Goal: Book appointment/travel/reservation

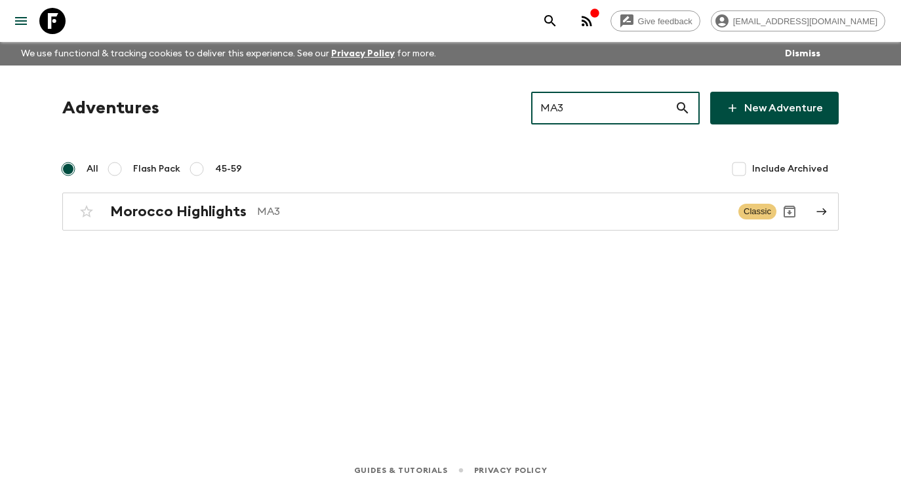
click at [631, 105] on input "MA3" at bounding box center [603, 108] width 144 height 37
drag, startPoint x: 624, startPoint y: 107, endPoint x: 529, endPoint y: 112, distance: 95.2
click at [529, 112] on div "Adventures MA3 ​ New Adventure" at bounding box center [450, 108] width 776 height 33
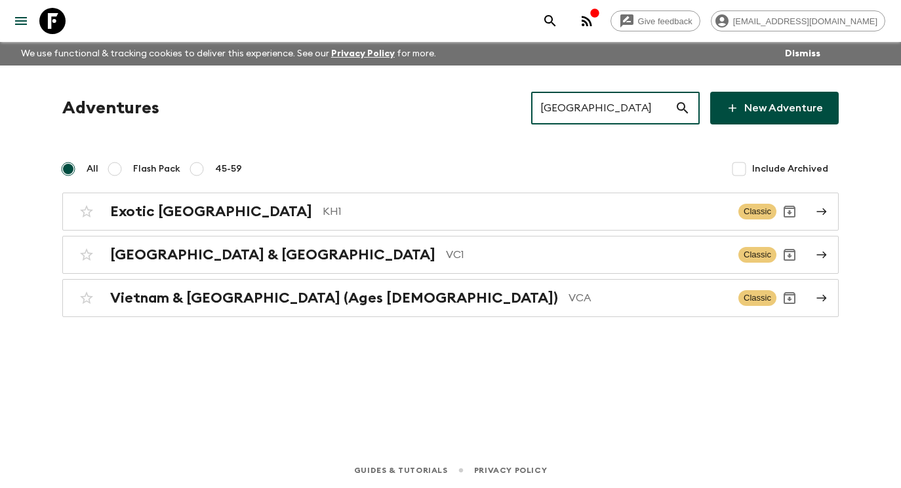
type input "[GEOGRAPHIC_DATA]"
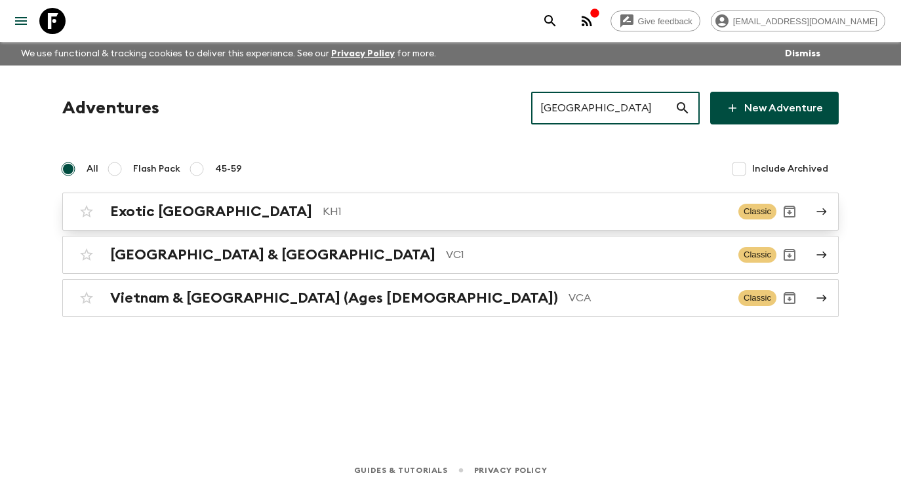
click at [823, 210] on icon at bounding box center [821, 212] width 12 height 12
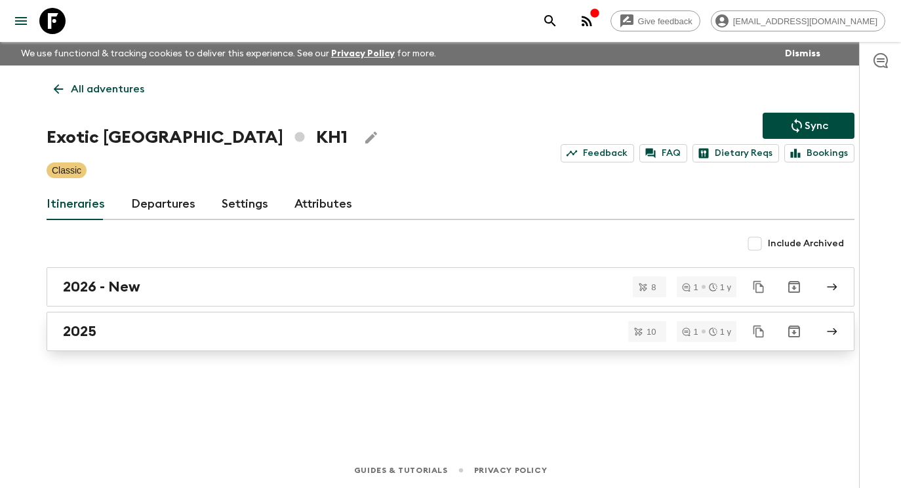
click at [353, 337] on div "2025" at bounding box center [438, 331] width 750 height 17
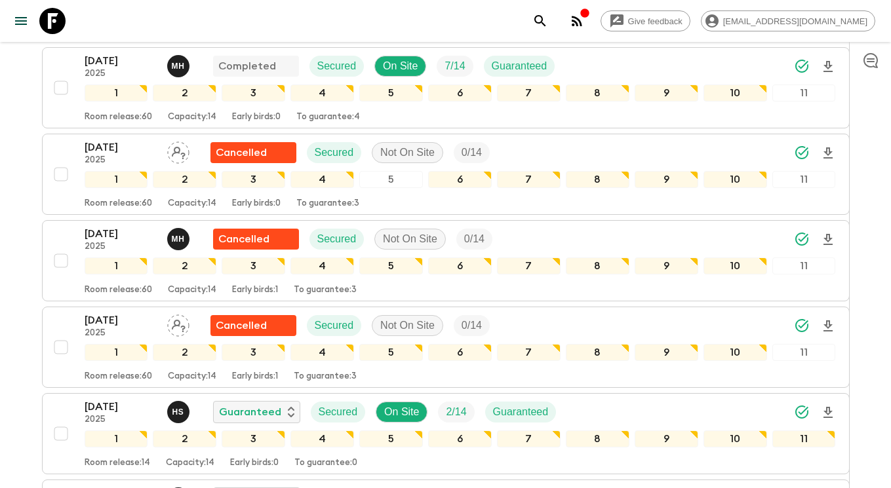
scroll to position [366, 0]
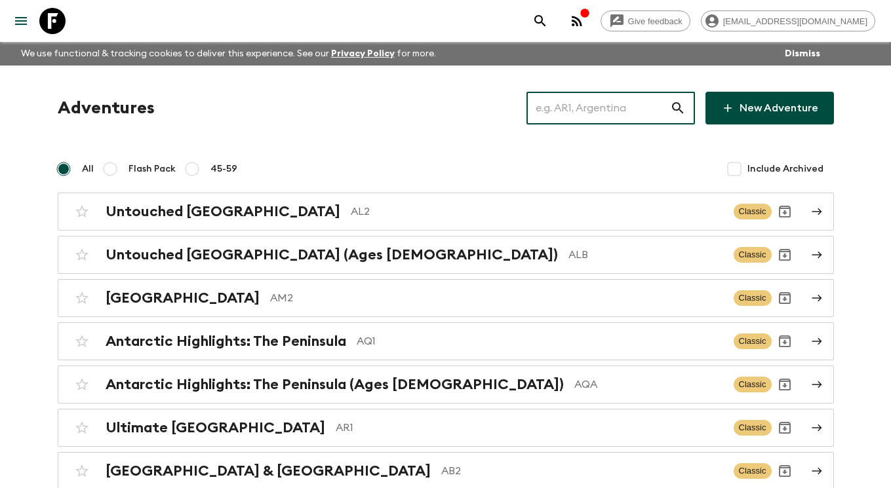
click at [619, 107] on input "text" at bounding box center [598, 108] width 144 height 37
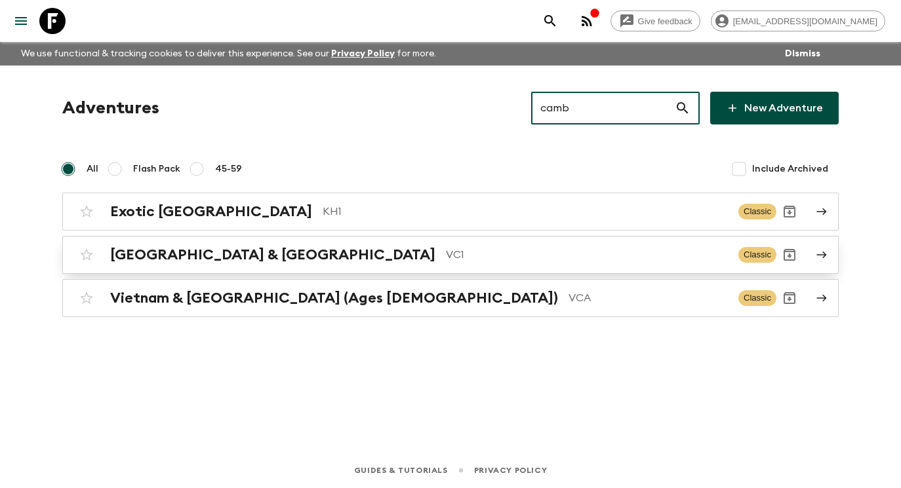
type input "camb"
click at [621, 245] on div "Vietnam & Cambodia VC1 Classic" at bounding box center [424, 255] width 703 height 26
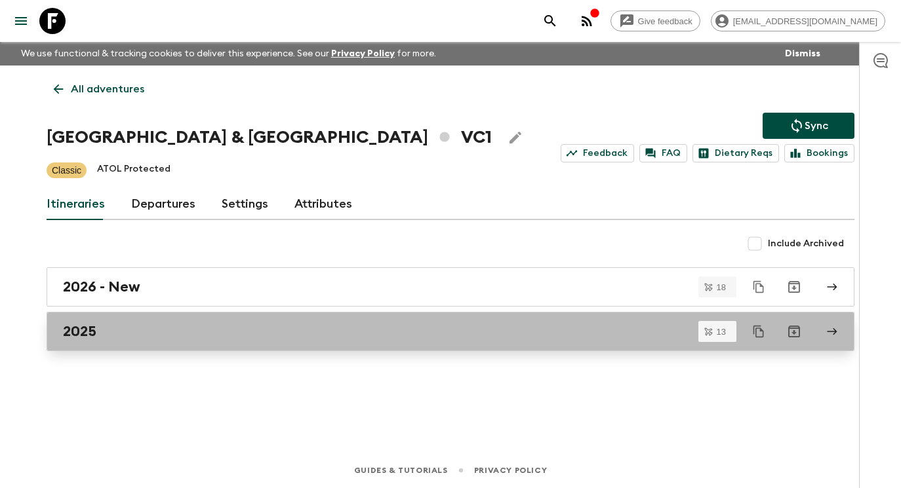
click at [560, 332] on div "2025" at bounding box center [438, 331] width 750 height 17
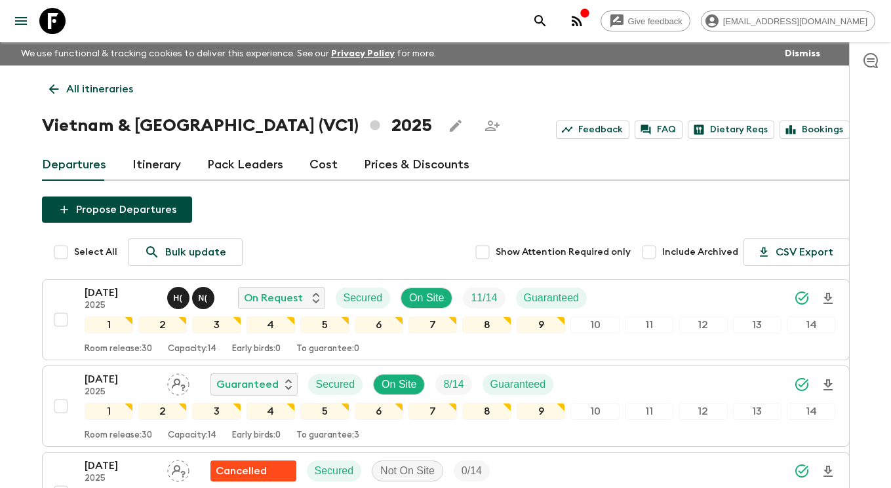
click at [45, 18] on icon at bounding box center [52, 21] width 26 height 26
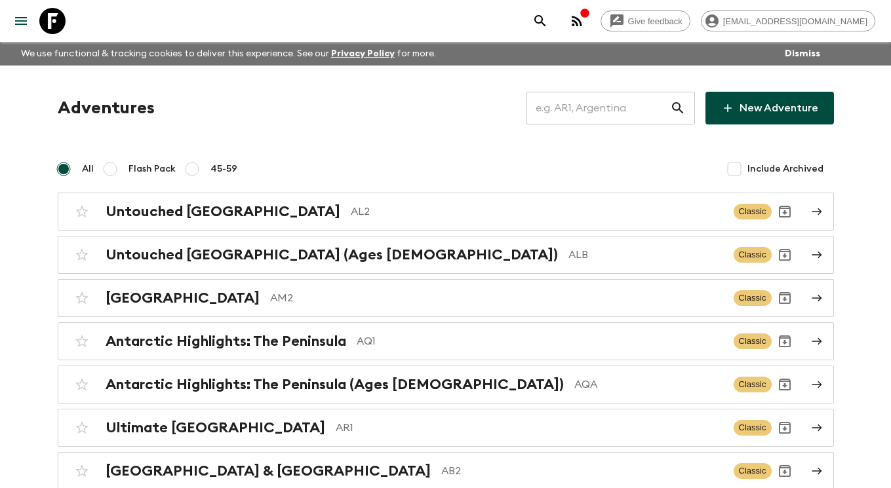
click at [619, 111] on input "text" at bounding box center [598, 108] width 144 height 37
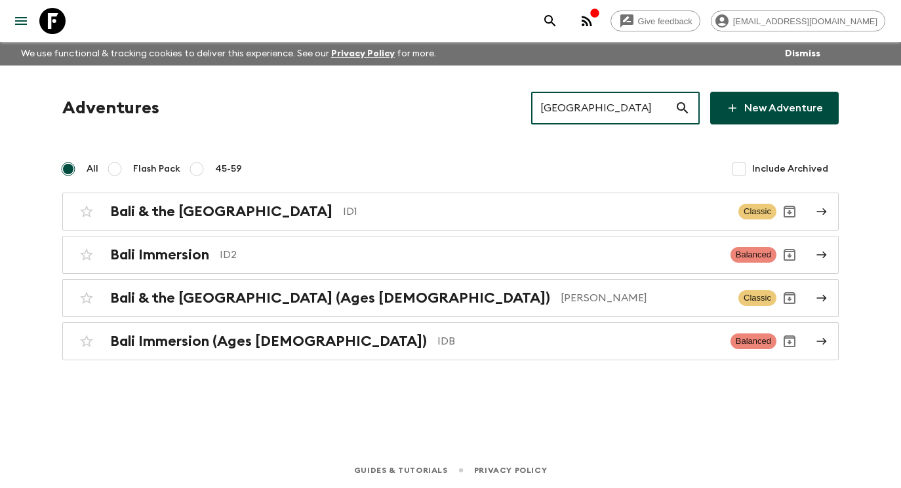
type input "[GEOGRAPHIC_DATA]"
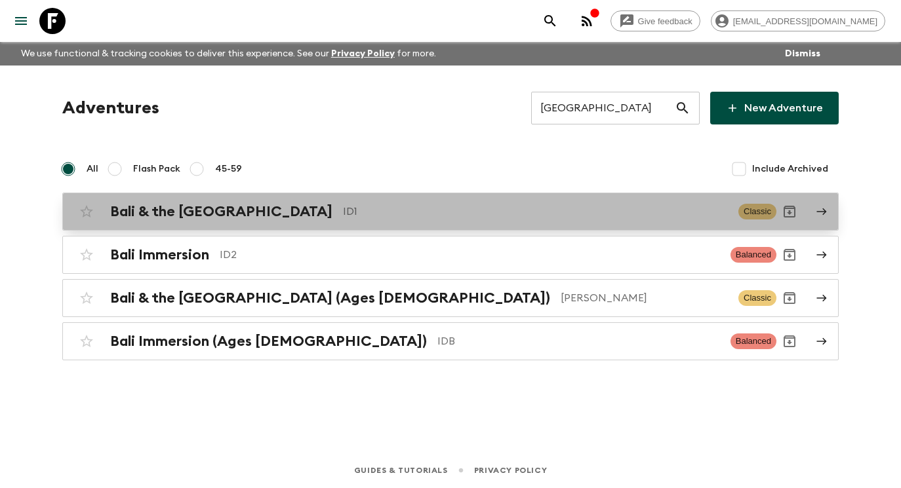
click at [821, 206] on icon at bounding box center [821, 212] width 12 height 12
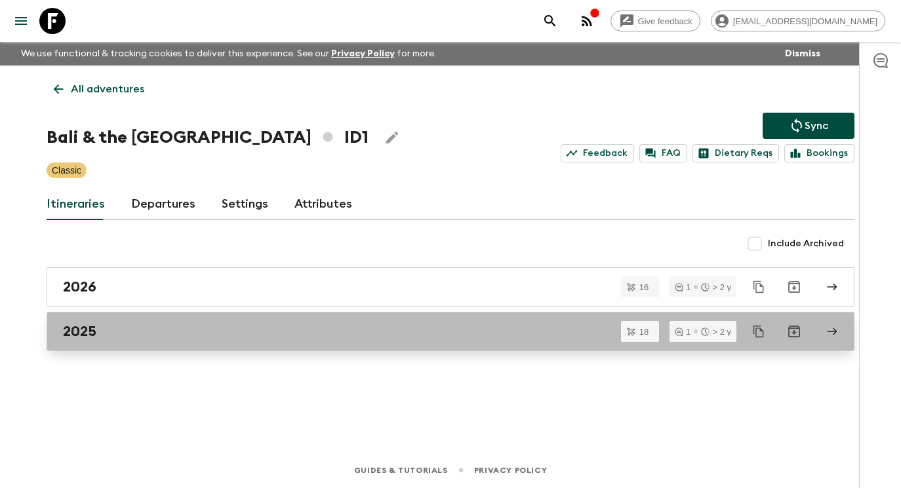
click at [271, 332] on div "2025" at bounding box center [438, 331] width 750 height 17
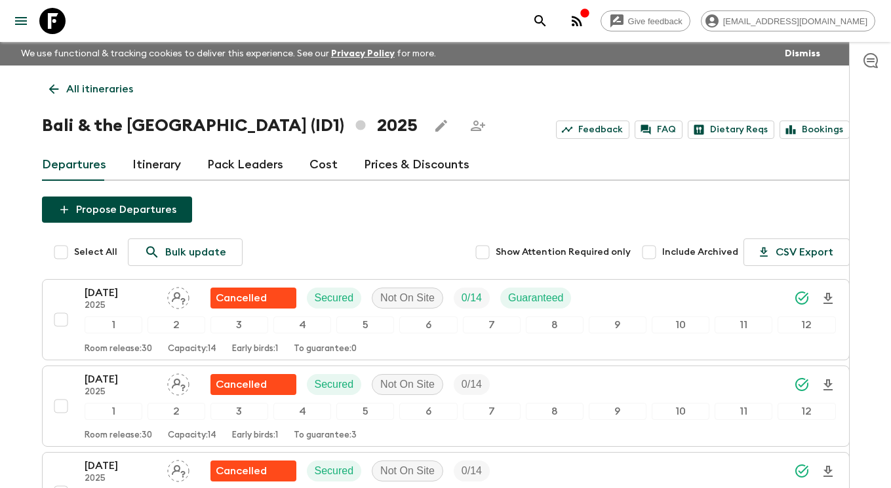
click at [155, 161] on link "Itinerary" at bounding box center [156, 164] width 49 height 31
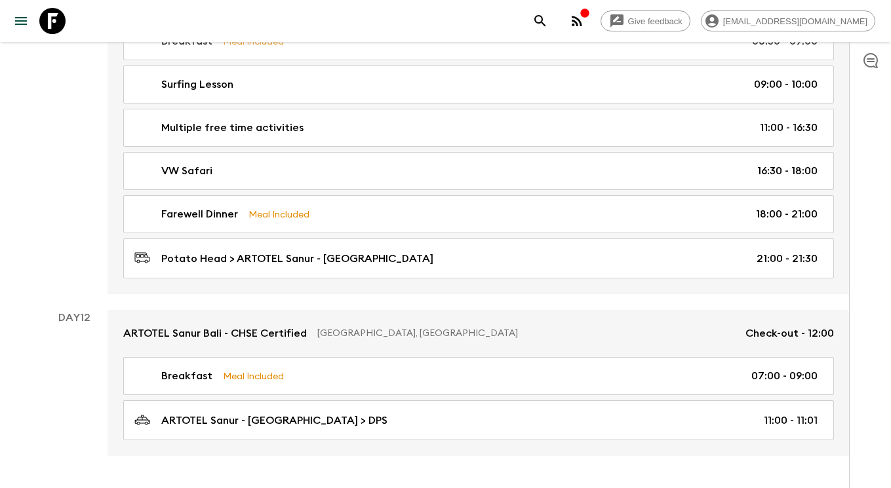
scroll to position [3724, 0]
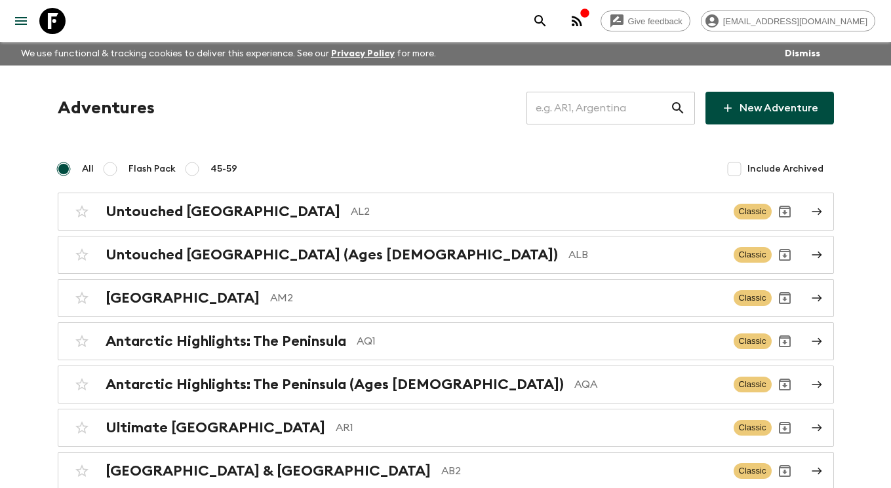
click at [605, 111] on input "text" at bounding box center [598, 108] width 144 height 37
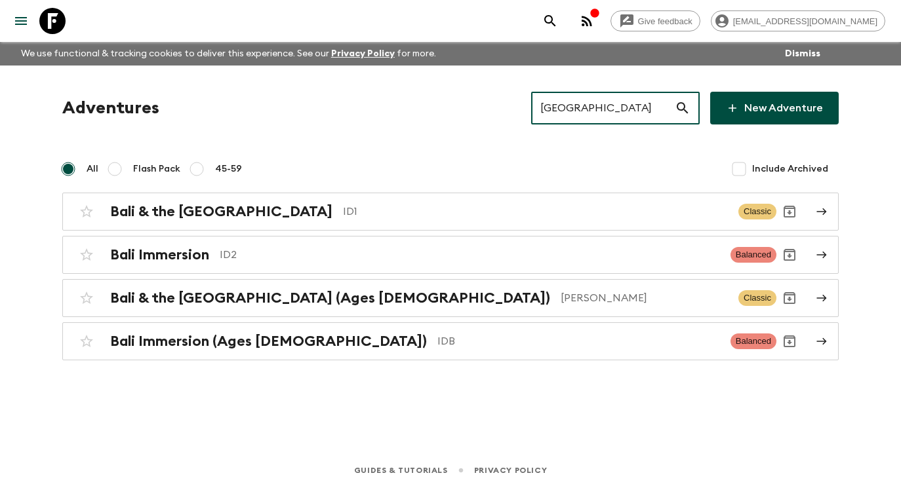
type input "[GEOGRAPHIC_DATA]"
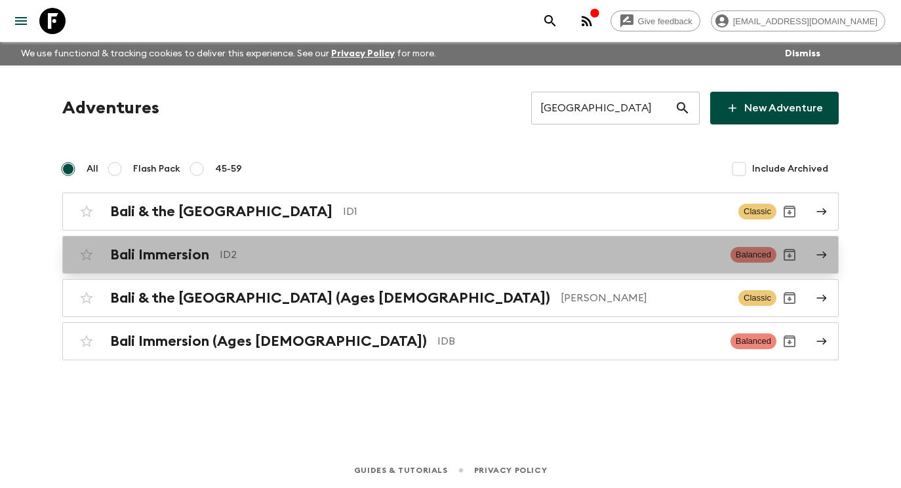
click at [445, 265] on div "Bali Immersion ID2 Balanced" at bounding box center [424, 255] width 703 height 26
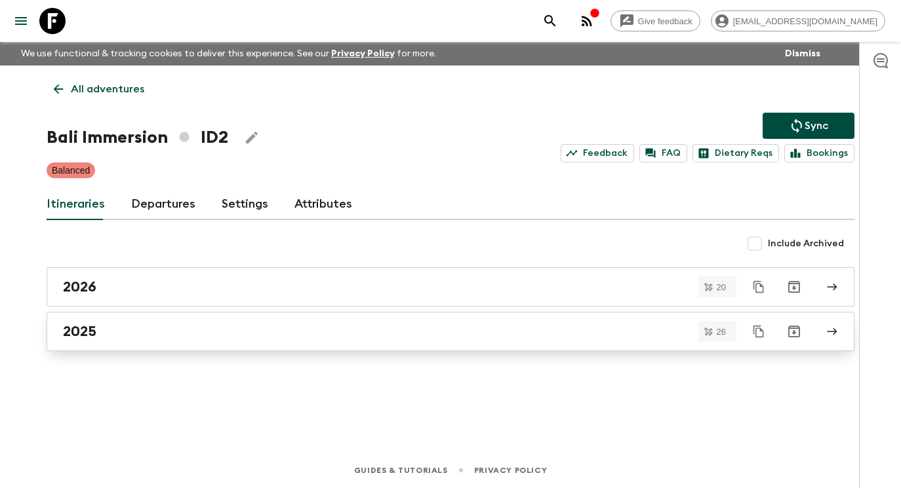
click at [114, 339] on div "2025" at bounding box center [438, 331] width 750 height 17
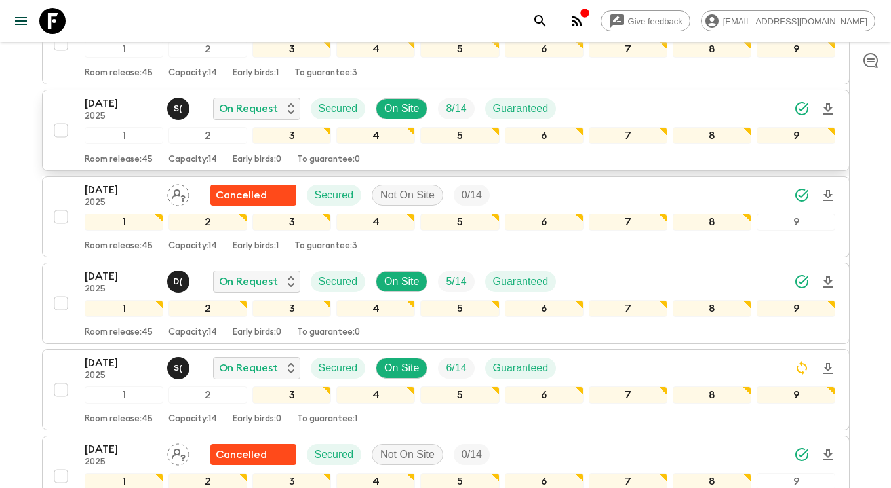
scroll to position [527, 0]
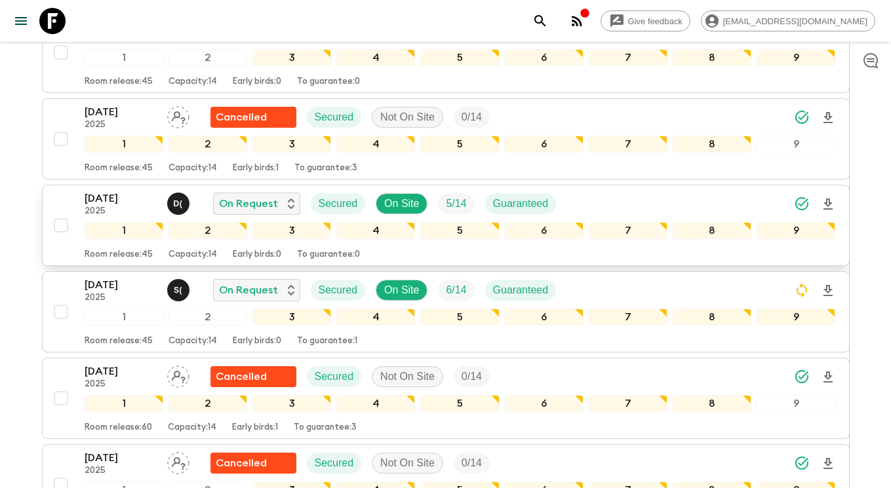
click at [96, 199] on p "[DATE]" at bounding box center [121, 199] width 72 height 16
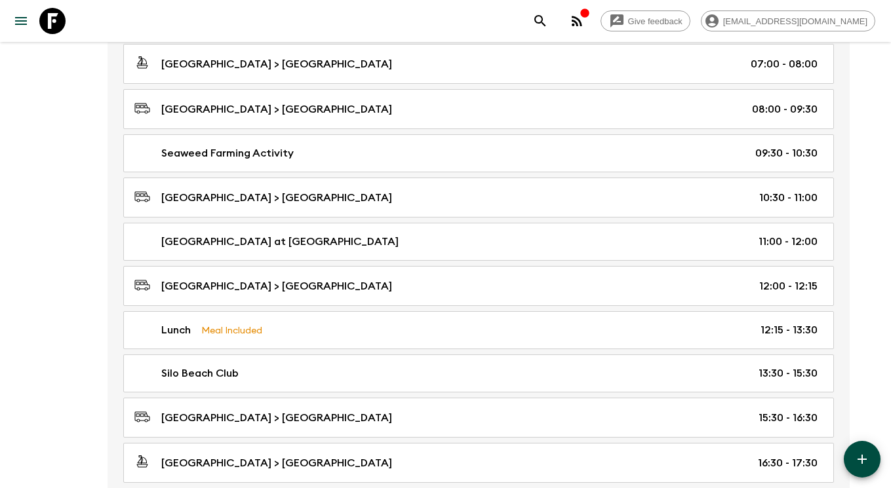
scroll to position [2754, 0]
